Goal: Find specific page/section: Find specific page/section

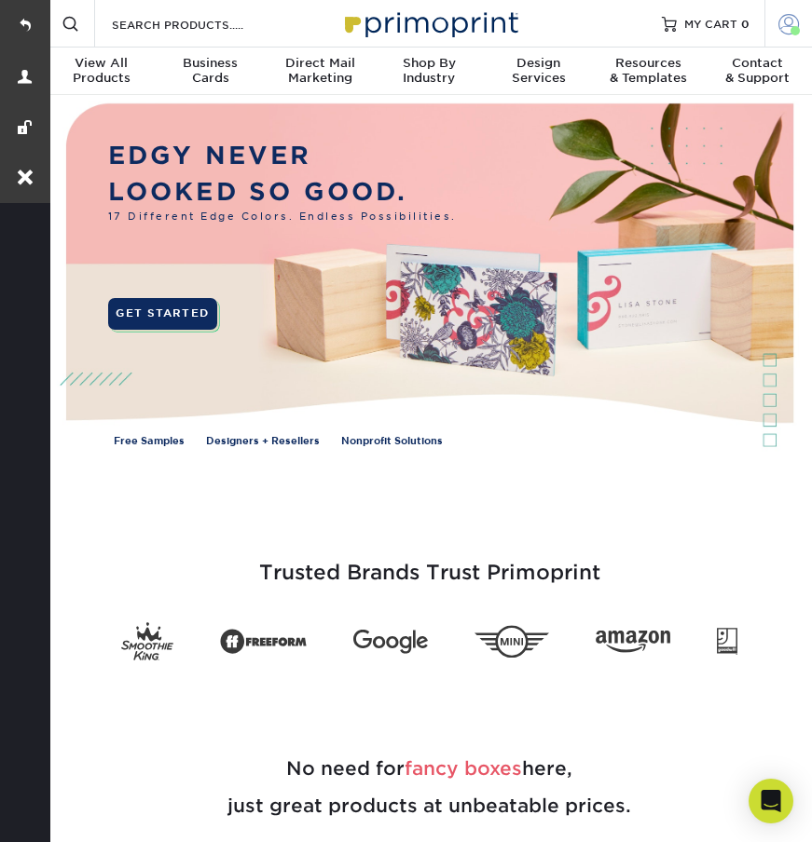
click at [778, 31] on span at bounding box center [788, 23] width 20 height 20
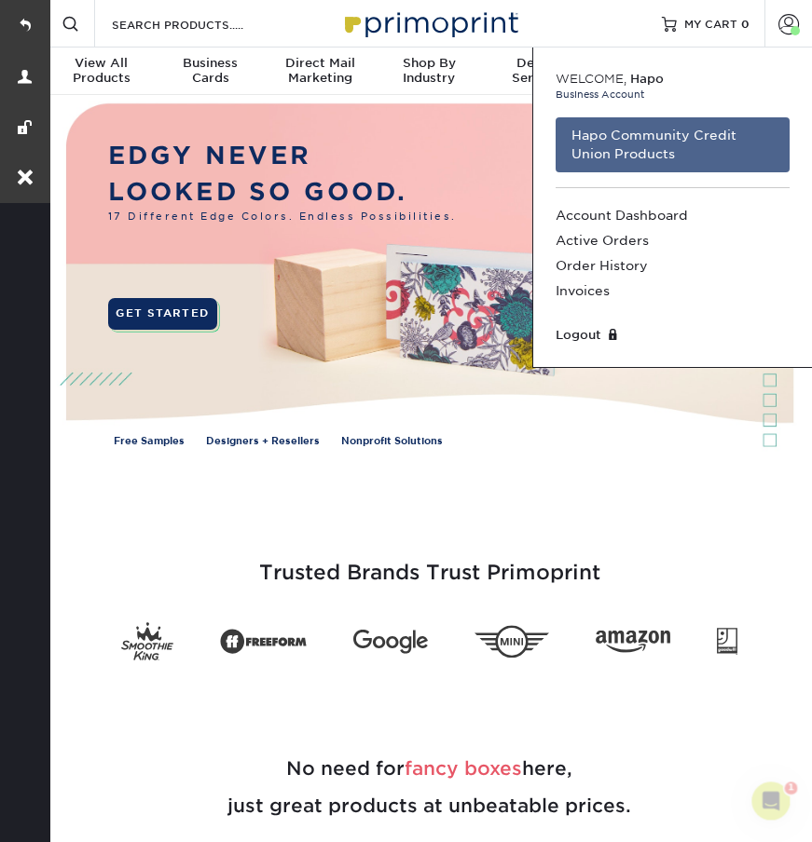
click at [673, 139] on link "Hapo Community Credit Union Products" at bounding box center [672, 144] width 234 height 55
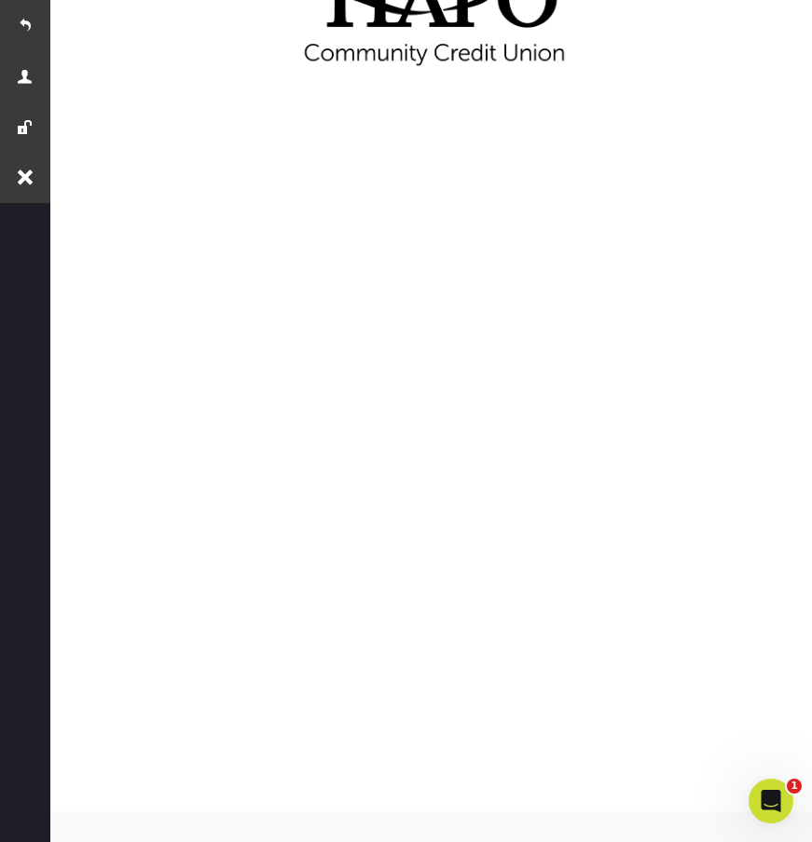
scroll to position [194, 0]
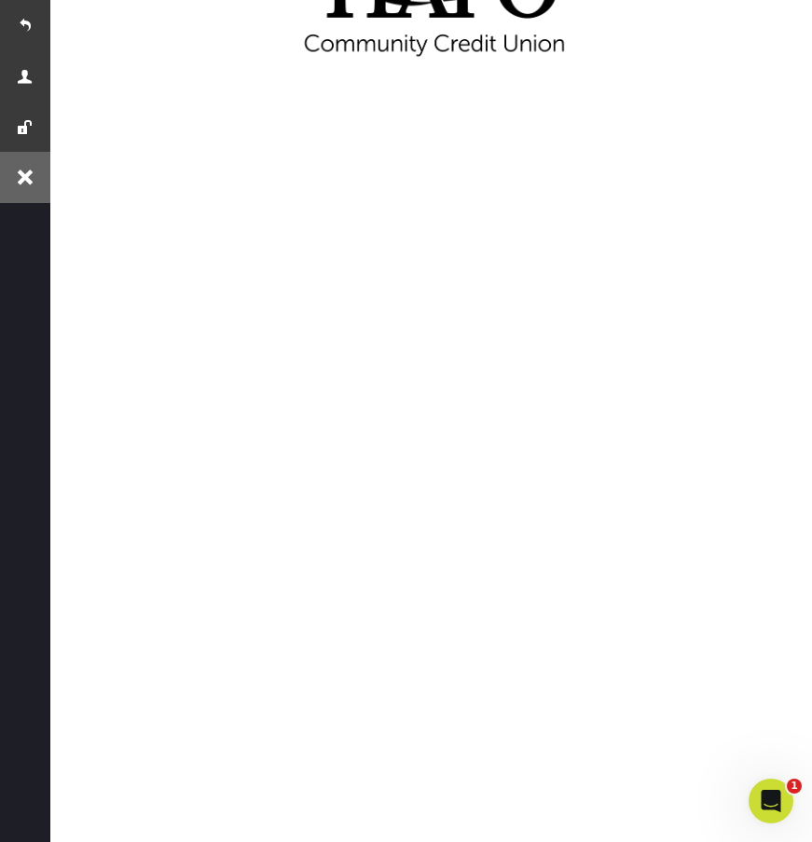
click at [31, 184] on link at bounding box center [25, 177] width 50 height 50
click at [30, 25] on link at bounding box center [25, 25] width 50 height 50
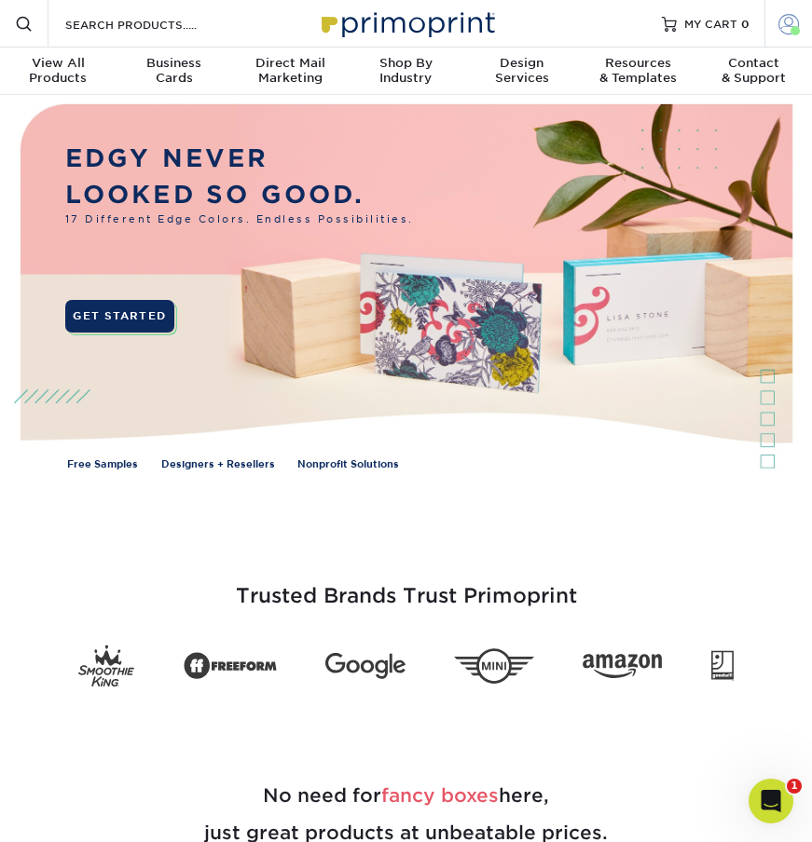
click at [781, 28] on span at bounding box center [788, 23] width 20 height 20
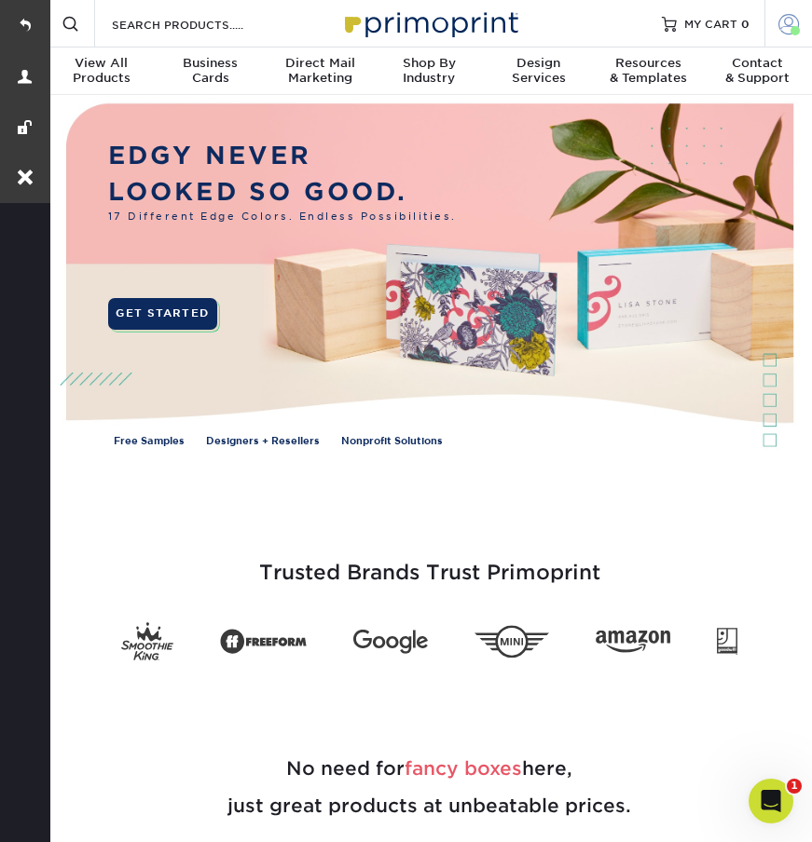
click at [785, 28] on span at bounding box center [788, 23] width 20 height 20
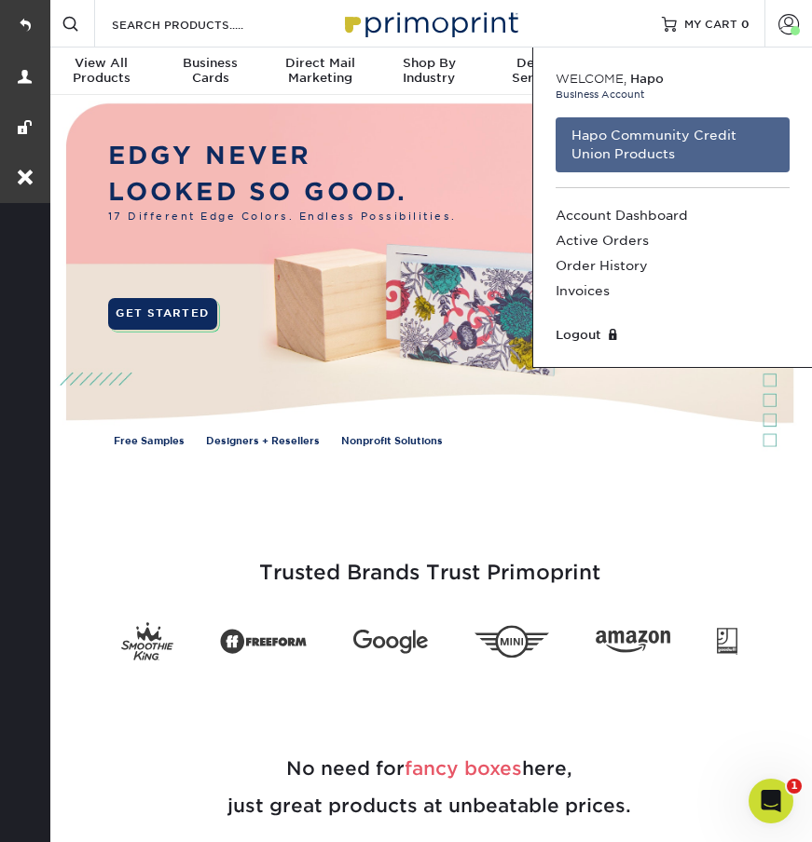
click at [692, 148] on link "Hapo Community Credit Union Products" at bounding box center [672, 144] width 234 height 55
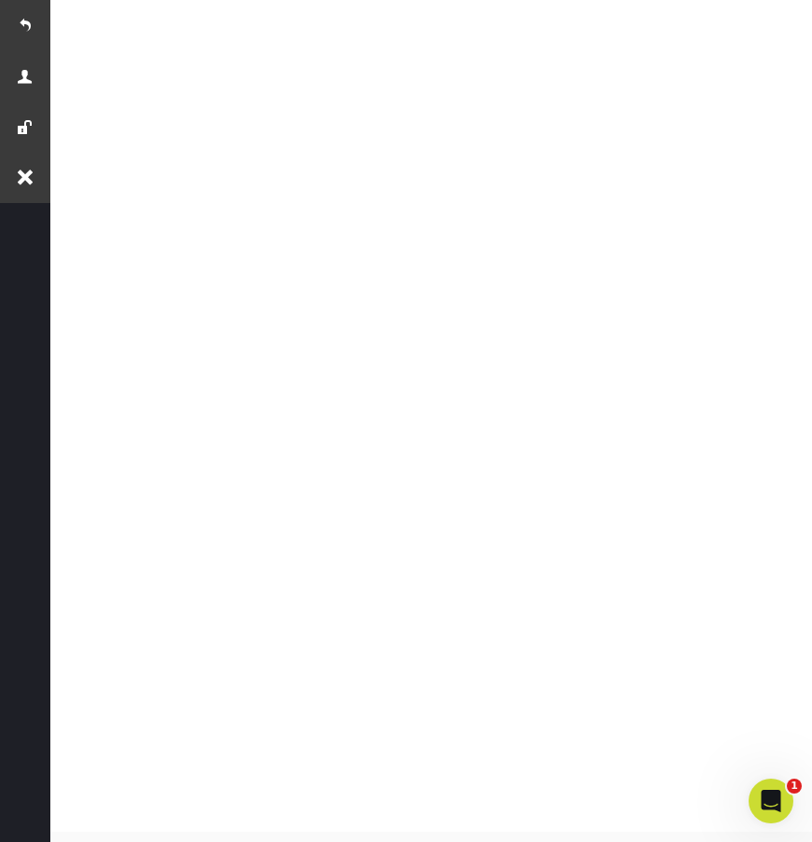
scroll to position [802, 0]
click at [17, 20] on link at bounding box center [25, 25] width 50 height 50
